Goal: Task Accomplishment & Management: Use online tool/utility

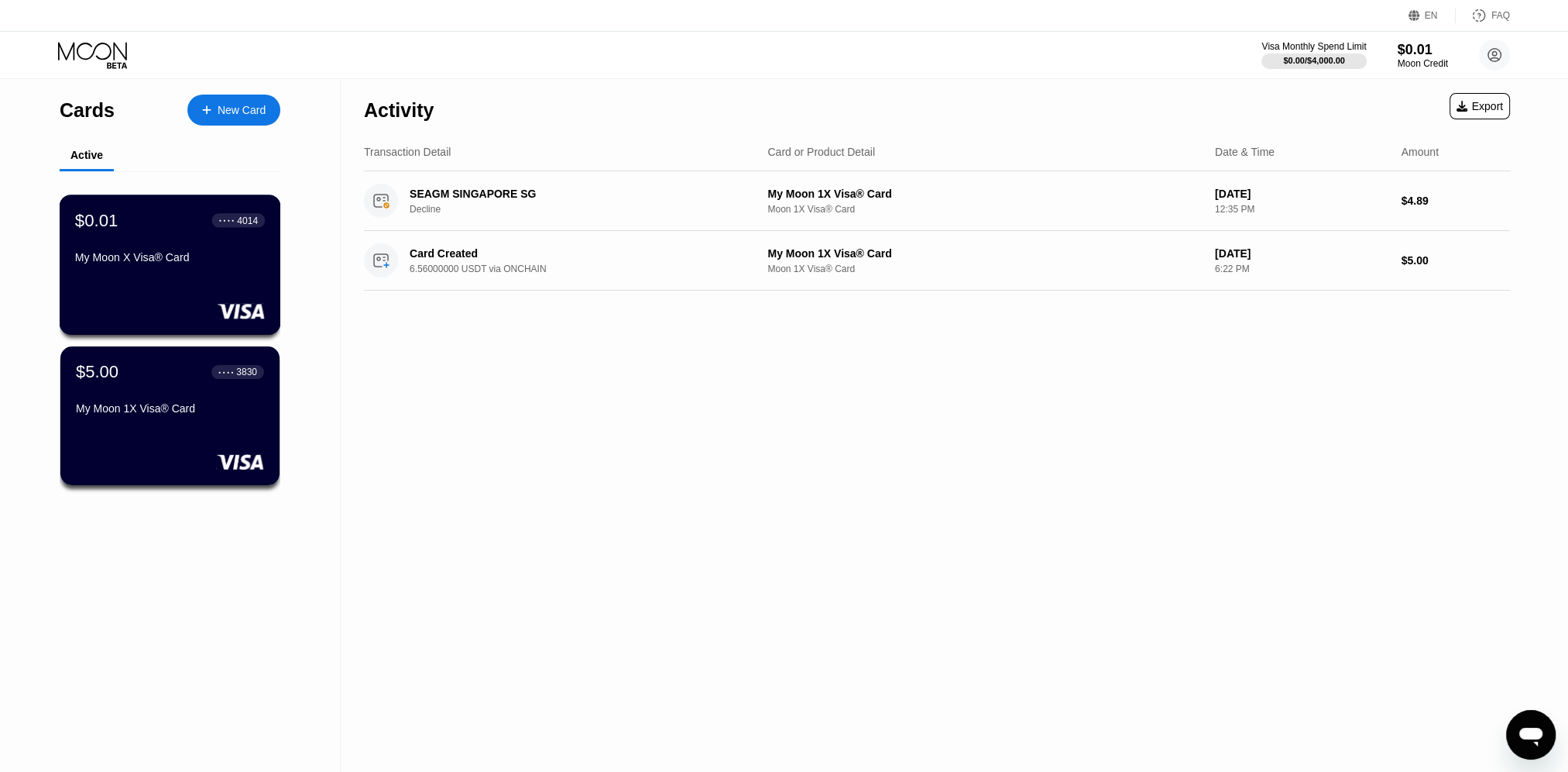
click at [104, 221] on div "$0.01" at bounding box center [96, 220] width 43 height 20
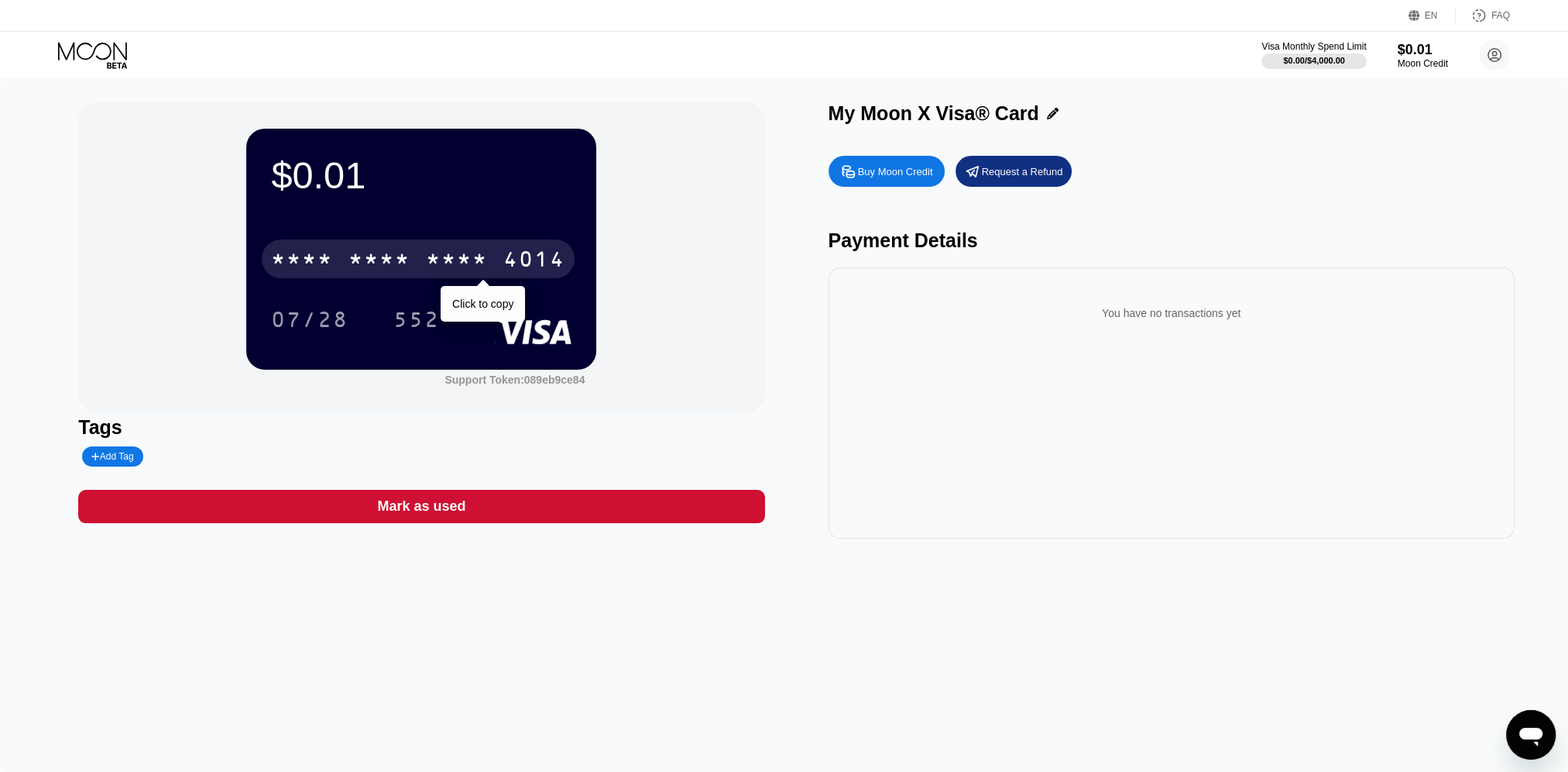
click at [410, 257] on div "* * * *" at bounding box center [380, 261] width 62 height 25
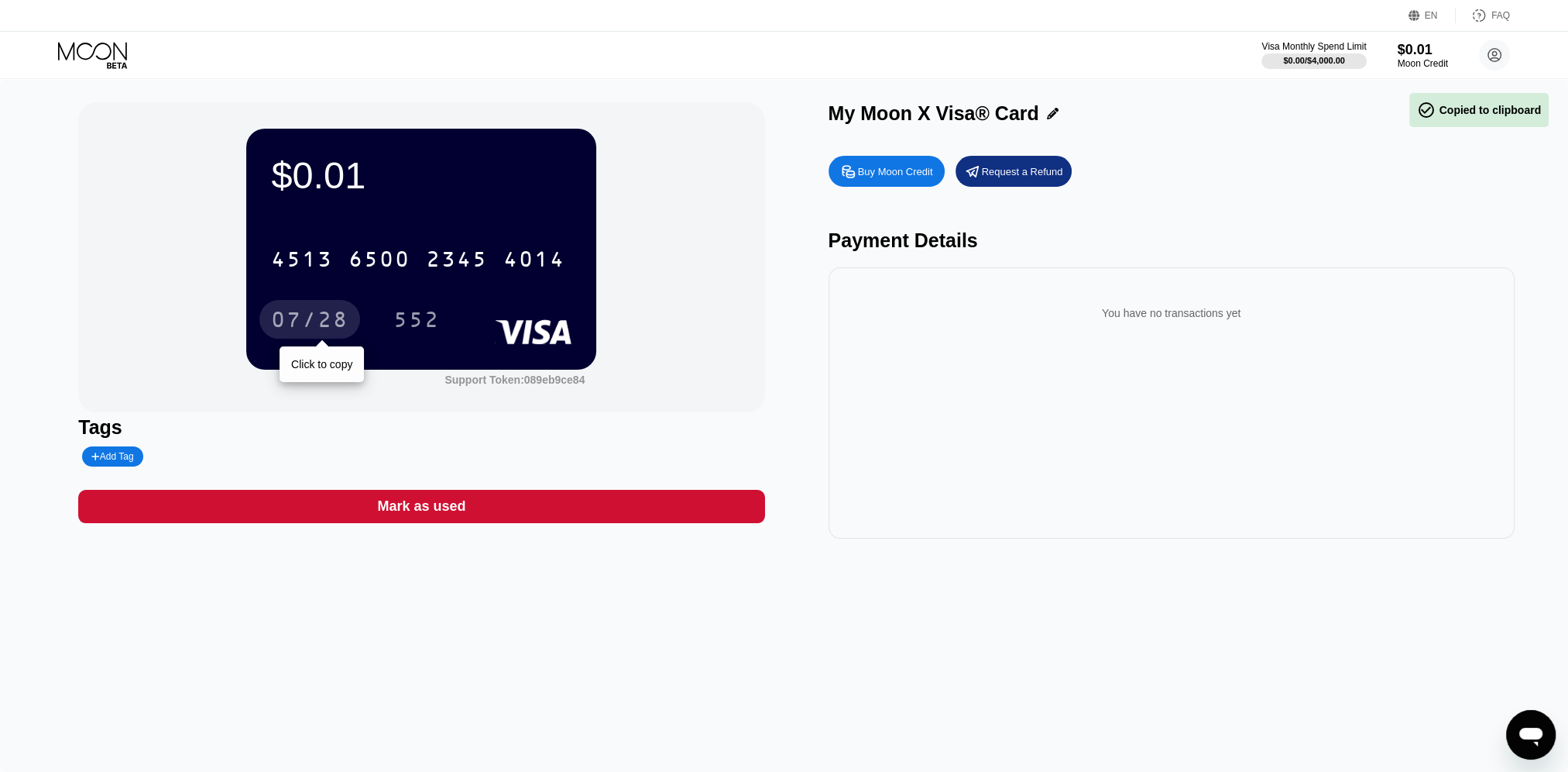
click at [318, 321] on div "07/28" at bounding box center [310, 321] width 78 height 25
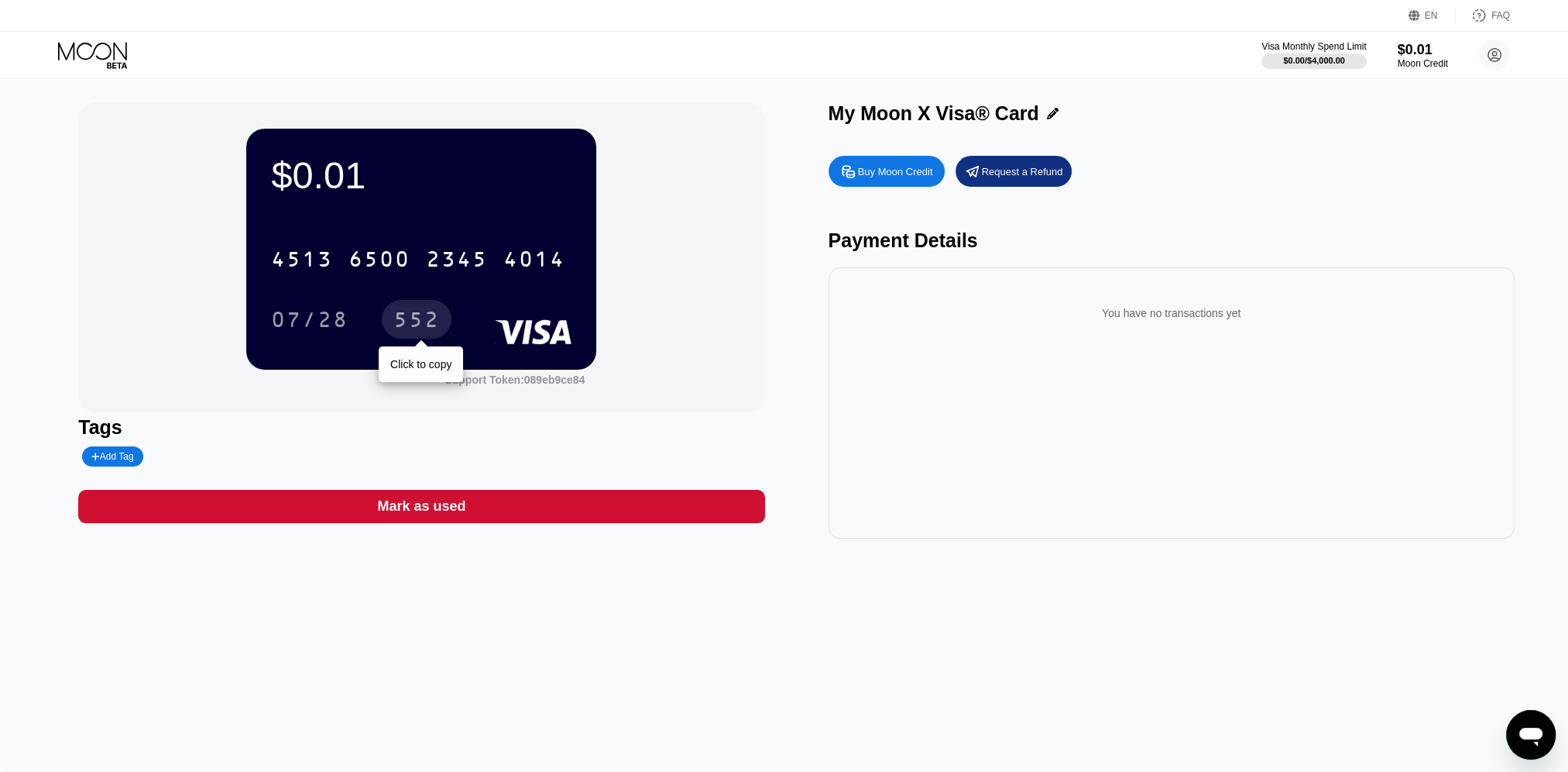
click at [414, 319] on div "552" at bounding box center [416, 321] width 46 height 25
